Goal: Information Seeking & Learning: Learn about a topic

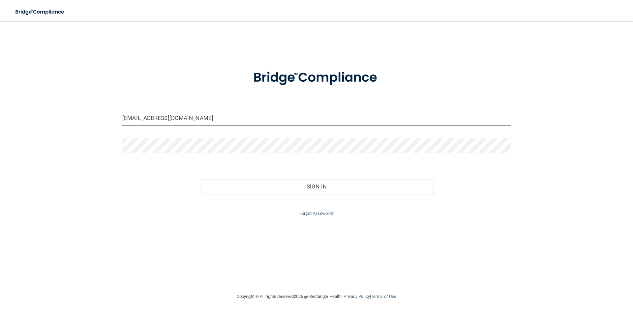
click at [184, 119] on input "[EMAIL_ADDRESS][DOMAIN_NAME]" at bounding box center [316, 118] width 388 height 15
drag, startPoint x: 186, startPoint y: 116, endPoint x: 71, endPoint y: 115, distance: 115.1
click at [74, 115] on div "[EMAIL_ADDRESS][DOMAIN_NAME] Invalid email/password. You don't have permission …" at bounding box center [316, 157] width 607 height 259
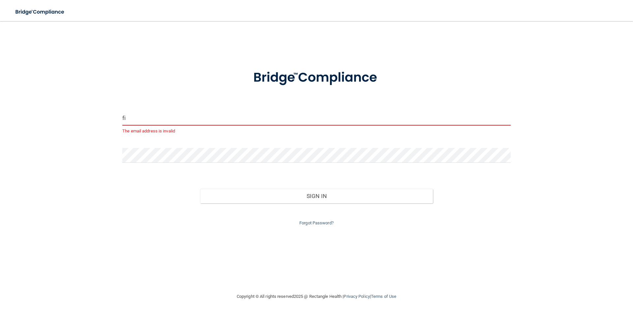
type input "[EMAIL_ADDRESS][DOMAIN_NAME]"
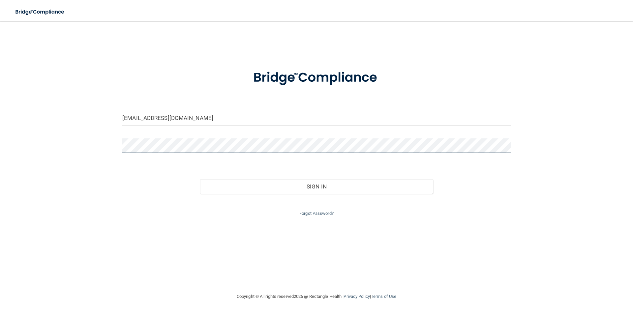
click at [57, 147] on div "[EMAIL_ADDRESS][DOMAIN_NAME] Invalid email/password. You don't have permission …" at bounding box center [316, 157] width 607 height 259
click at [200, 179] on button "Sign In" at bounding box center [316, 186] width 233 height 15
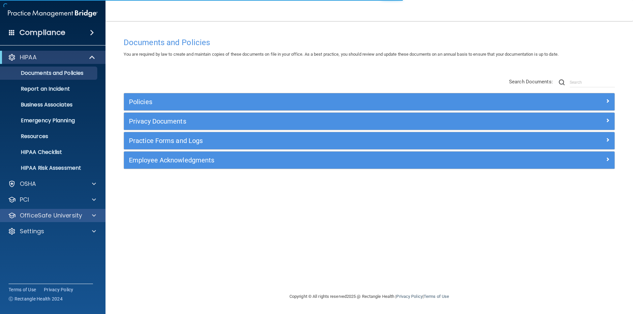
drag, startPoint x: 58, startPoint y: 220, endPoint x: 53, endPoint y: 219, distance: 4.7
click at [55, 219] on div "OfficeSafe University" at bounding box center [53, 215] width 106 height 13
click at [89, 217] on div at bounding box center [93, 216] width 16 height 8
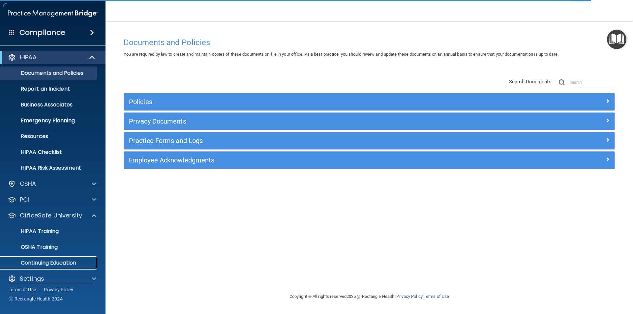
click at [70, 263] on p "Continuing Education" at bounding box center [49, 263] width 90 height 7
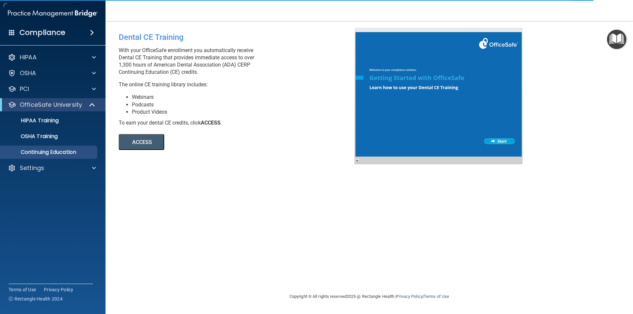
click at [146, 134] on button "ACCESS" at bounding box center [142, 142] width 46 height 16
